Goal: Information Seeking & Learning: Learn about a topic

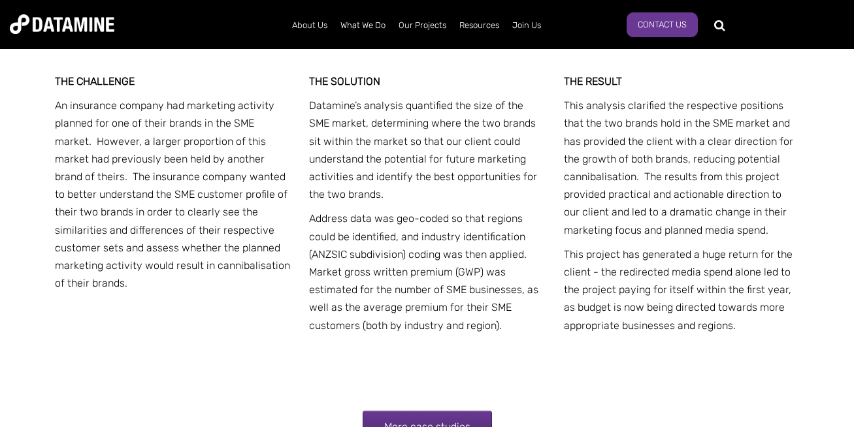
scroll to position [1803, 0]
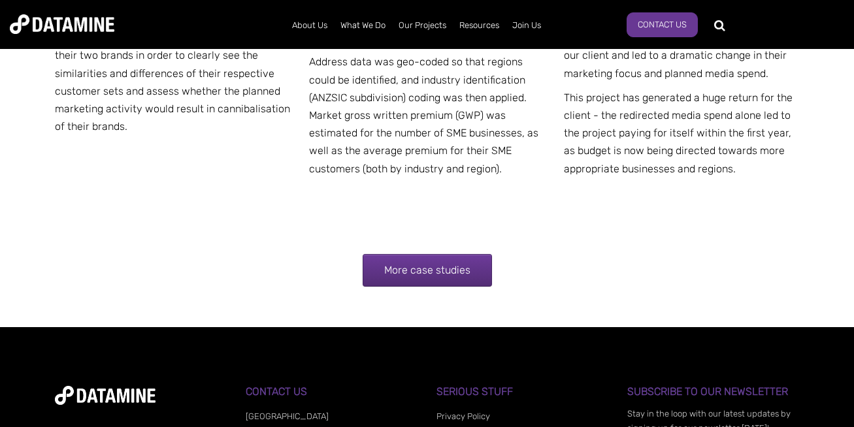
click at [385, 254] on link "More case studies" at bounding box center [427, 270] width 129 height 33
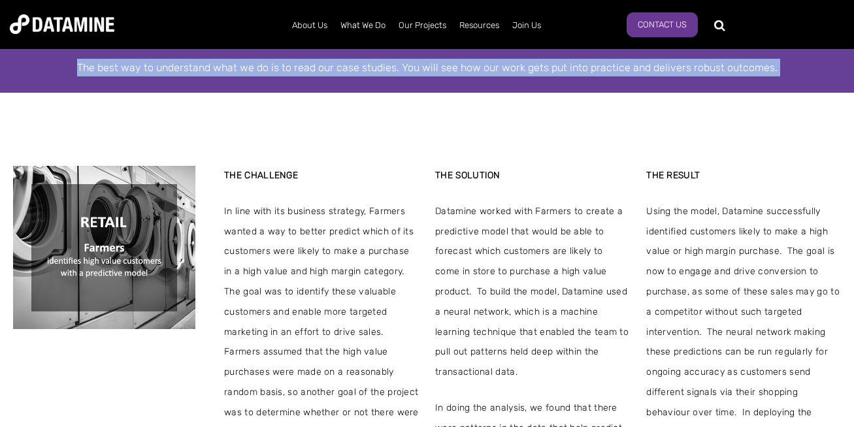
scroll to position [235, 0]
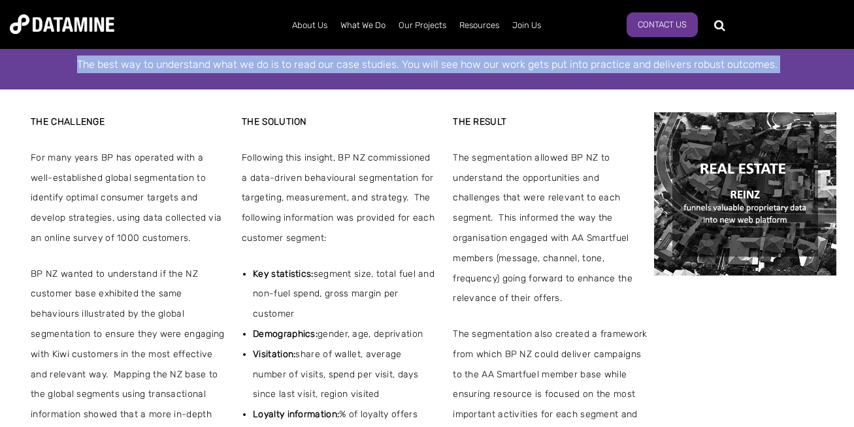
drag, startPoint x: 206, startPoint y: 103, endPoint x: 195, endPoint y: 101, distance: 11.8
click at [198, 99] on div "THE CHALLENGE [PERSON_NAME] has an immense amount of proprietary data that it c…" at bounding box center [427, 346] width 854 height 512
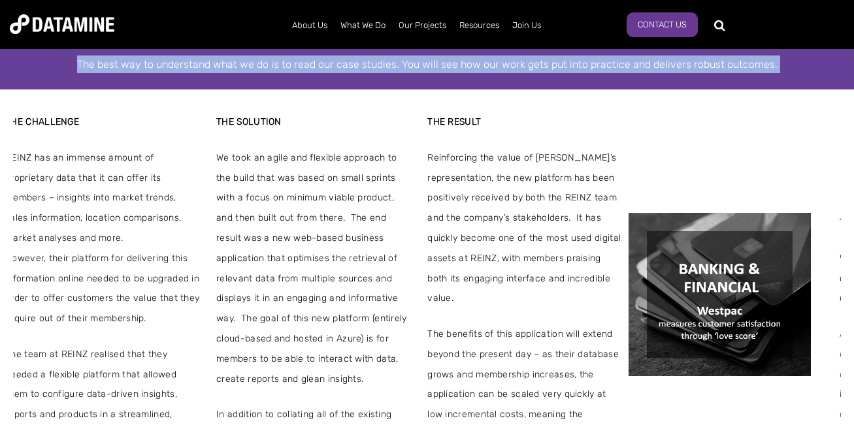
drag, startPoint x: 421, startPoint y: 138, endPoint x: -29, endPoint y: 155, distance: 450.5
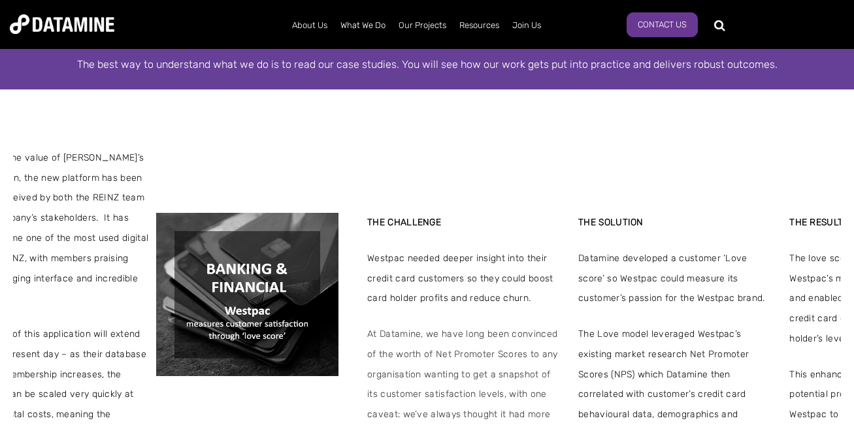
drag, startPoint x: 235, startPoint y: 131, endPoint x: 250, endPoint y: 232, distance: 101.7
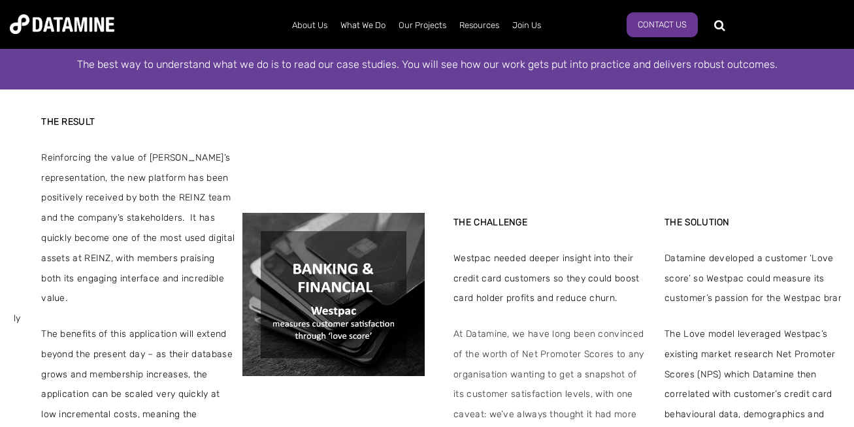
drag, startPoint x: 202, startPoint y: 133, endPoint x: -29, endPoint y: 131, distance: 230.6
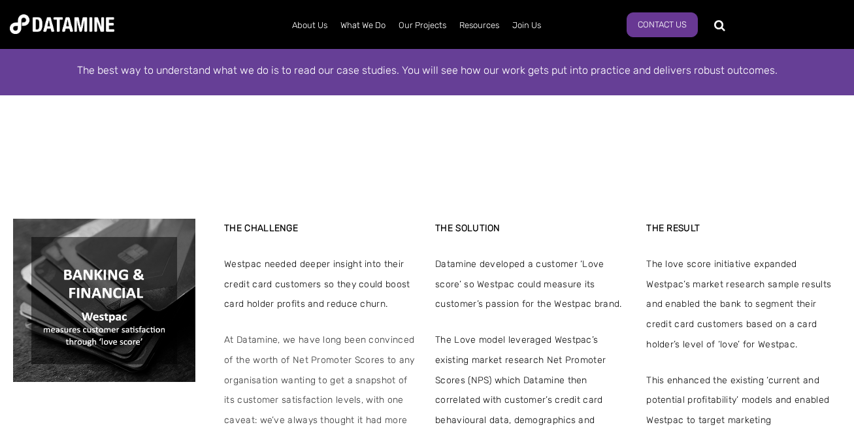
scroll to position [316, 0]
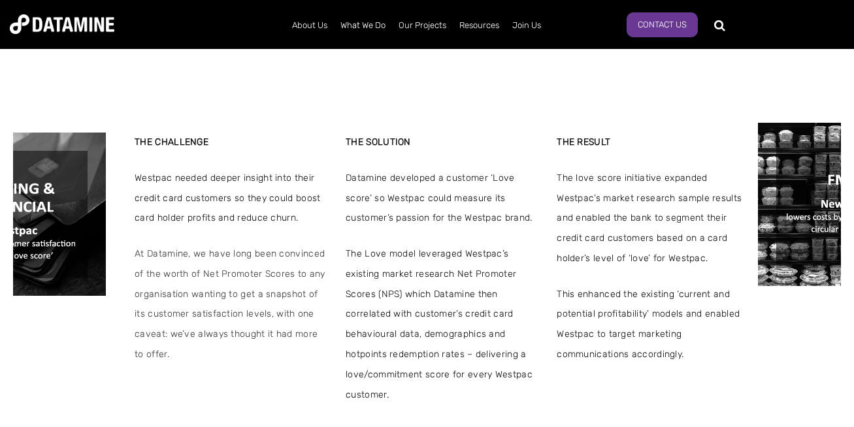
drag, startPoint x: 776, startPoint y: 160, endPoint x: 183, endPoint y: 82, distance: 598.3
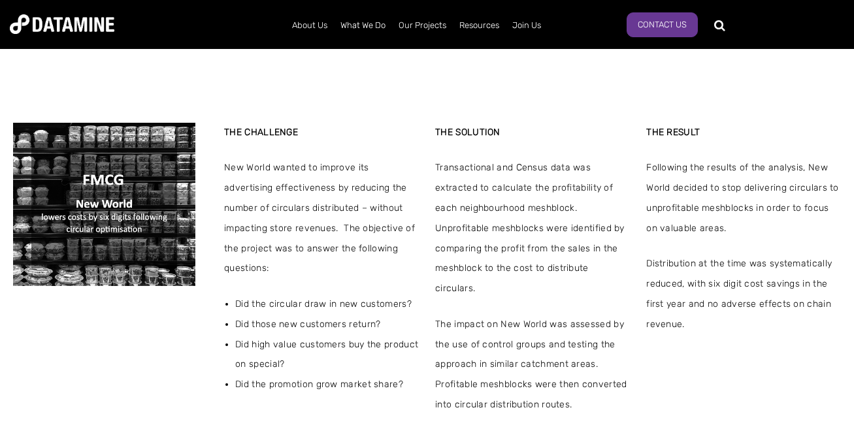
drag, startPoint x: 644, startPoint y: 159, endPoint x: 565, endPoint y: 145, distance: 79.6
click at [574, 148] on div "THE CHALLENGE New World wanted to improve its advertising effectiveness by redu…" at bounding box center [427, 269] width 828 height 293
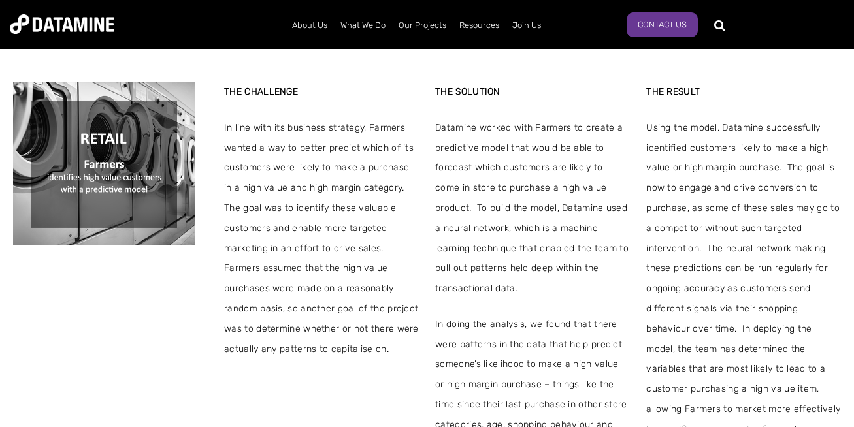
drag, startPoint x: 632, startPoint y: 135, endPoint x: 315, endPoint y: 123, distance: 317.1
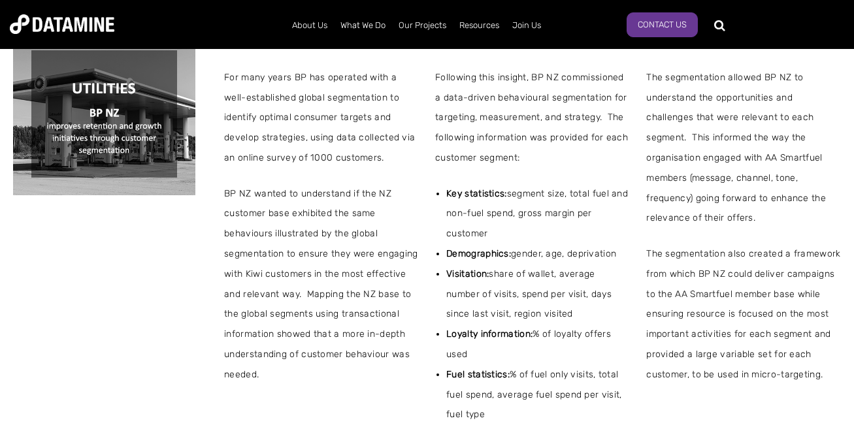
drag, startPoint x: 478, startPoint y: 113, endPoint x: 465, endPoint y: 119, distance: 14.9
click at [465, 119] on span "Following this insight, BP NZ commissioned a data-driven behavioural segmentati…" at bounding box center [532, 118] width 195 height 101
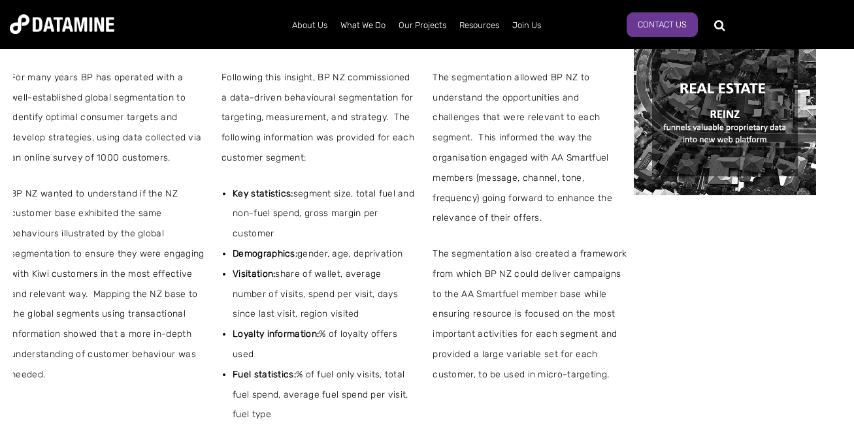
drag, startPoint x: 541, startPoint y: 132, endPoint x: 232, endPoint y: 136, distance: 309.0
click at [221, 136] on span "Following this insight, BP NZ commissioned a data-driven behavioural segmentati…" at bounding box center [318, 118] width 195 height 101
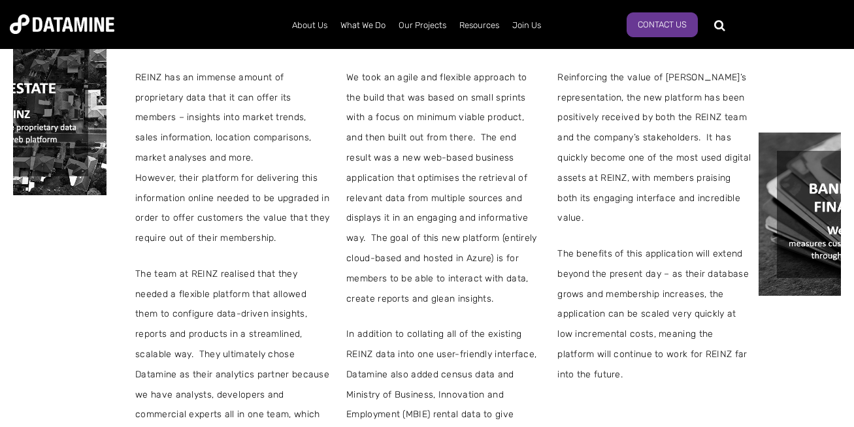
drag, startPoint x: 497, startPoint y: 137, endPoint x: 293, endPoint y: 155, distance: 204.7
click at [346, 138] on span "We took an agile and flexible approach to the build that was based on small spr…" at bounding box center [443, 189] width 195 height 242
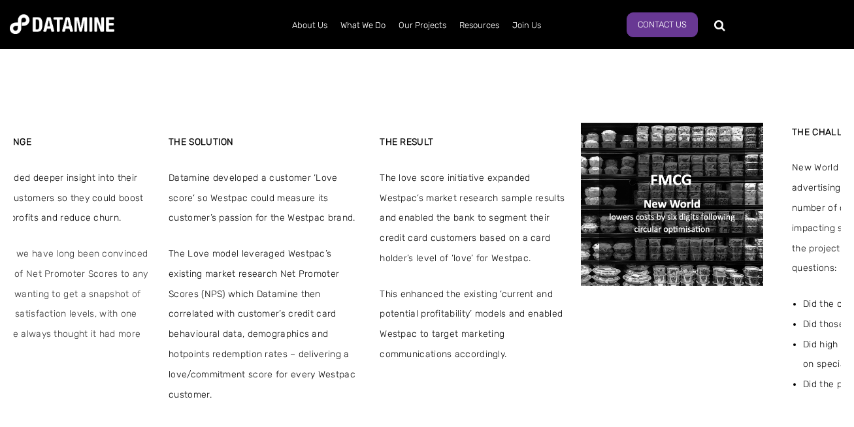
drag, startPoint x: 446, startPoint y: 172, endPoint x: 188, endPoint y: 156, distance: 258.5
click at [169, 145] on div "THE SOLUTION Datamine developed a customer ‘Love score’ so Westpac could measur…" at bounding box center [266, 269] width 195 height 272
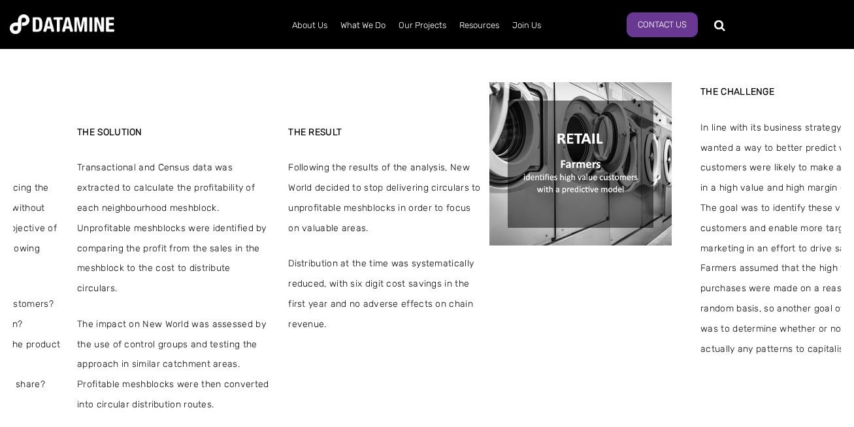
drag, startPoint x: 429, startPoint y: 229, endPoint x: 84, endPoint y: 137, distance: 357.0
click at [84, 137] on div "THE SOLUTION Transactional and Census data was extracted to calculate the profi…" at bounding box center [174, 269] width 195 height 293
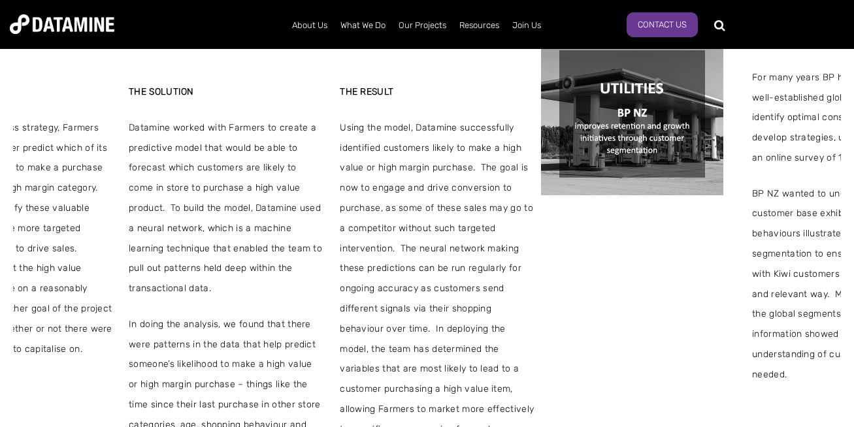
drag, startPoint x: 197, startPoint y: 125, endPoint x: 547, endPoint y: 168, distance: 352.8
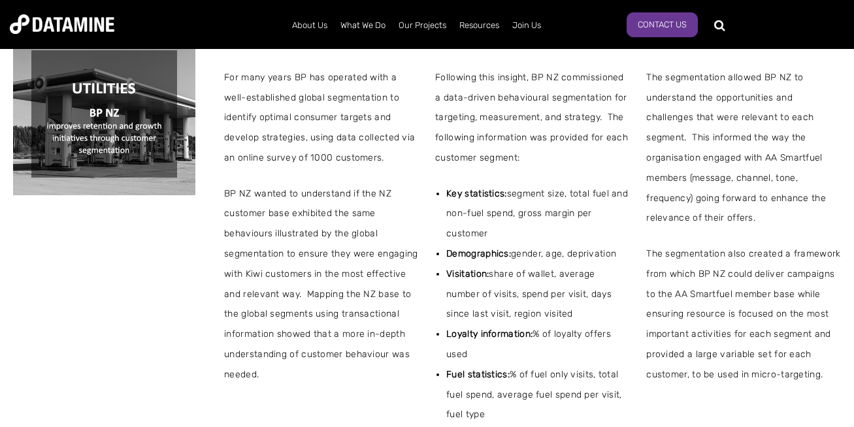
click at [435, 132] on span "Following this insight, BP NZ commissioned a data-driven behavioural segmentati…" at bounding box center [532, 118] width 195 height 101
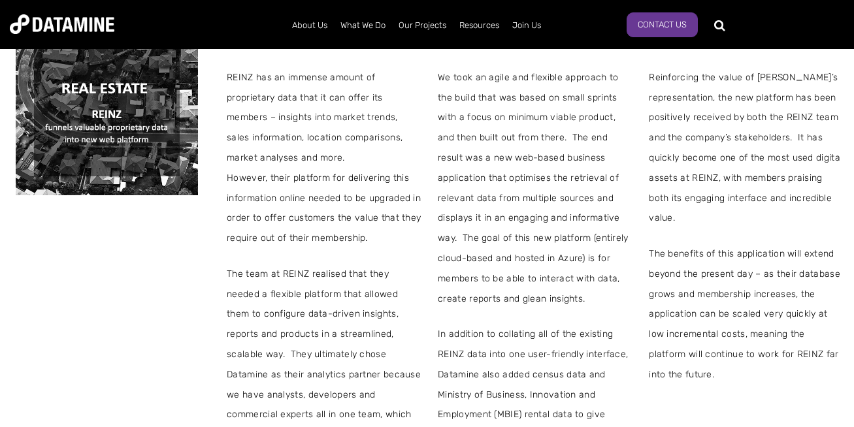
drag, startPoint x: 297, startPoint y: 120, endPoint x: 580, endPoint y: 208, distance: 296.1
click at [381, 133] on span "REINZ has an immense amount of proprietary data that it can offer its members –…" at bounding box center [324, 118] width 195 height 101
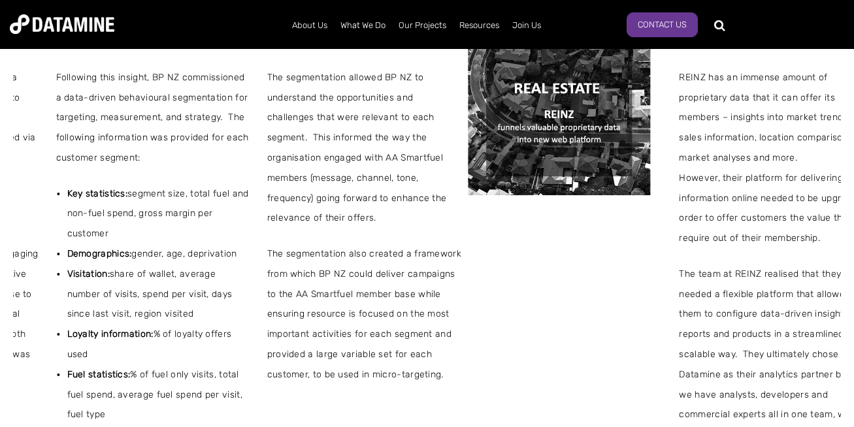
drag, startPoint x: 294, startPoint y: 161, endPoint x: 74, endPoint y: 91, distance: 230.8
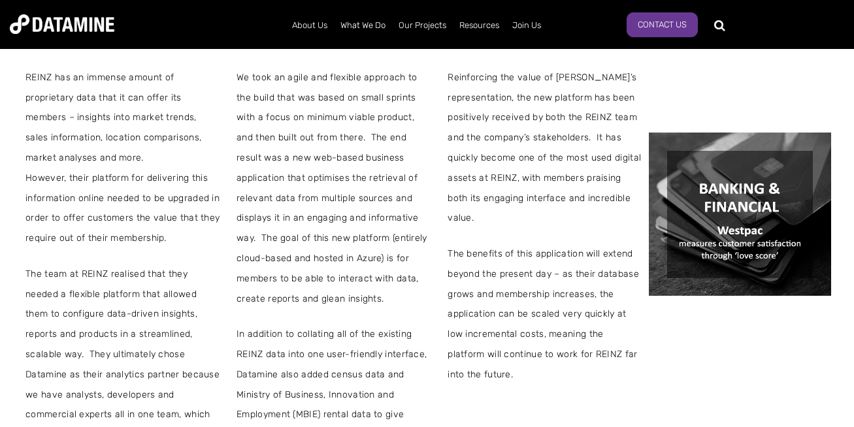
drag, startPoint x: 610, startPoint y: 140, endPoint x: 156, endPoint y: 123, distance: 453.8
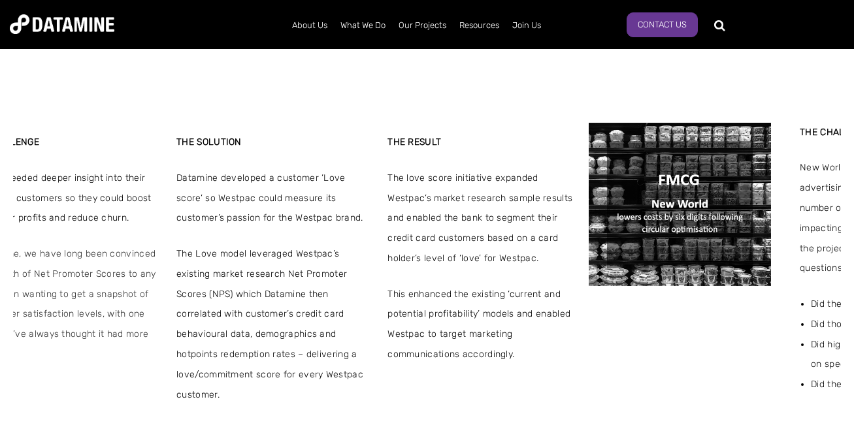
drag, startPoint x: 230, startPoint y: 103, endPoint x: 172, endPoint y: 24, distance: 98.1
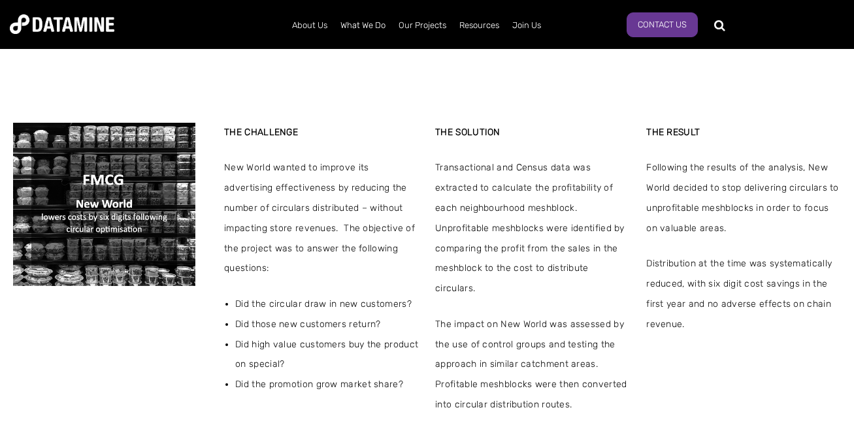
drag, startPoint x: 294, startPoint y: 44, endPoint x: 50, endPoint y: -17, distance: 251.9
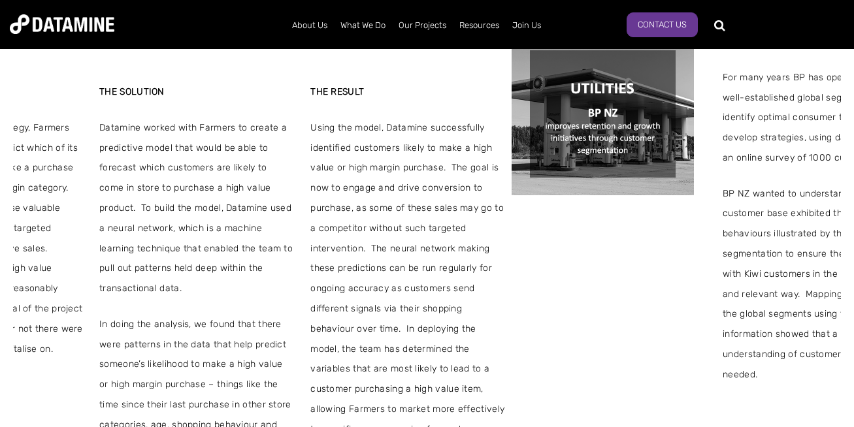
drag, startPoint x: 30, startPoint y: 5, endPoint x: -29, endPoint y: -64, distance: 90.4
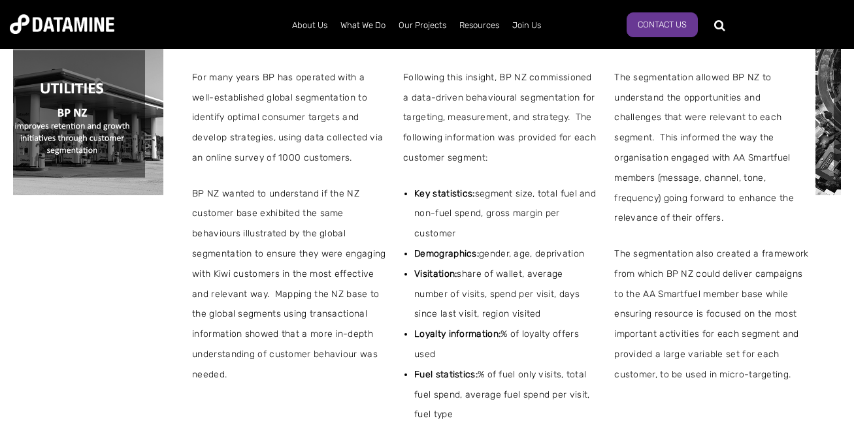
drag, startPoint x: 349, startPoint y: 182, endPoint x: 170, endPoint y: 96, distance: 198.4
click at [192, 103] on div "THE CHALLENGE For many years BP has operated with a well-established global seg…" at bounding box center [289, 269] width 195 height 474
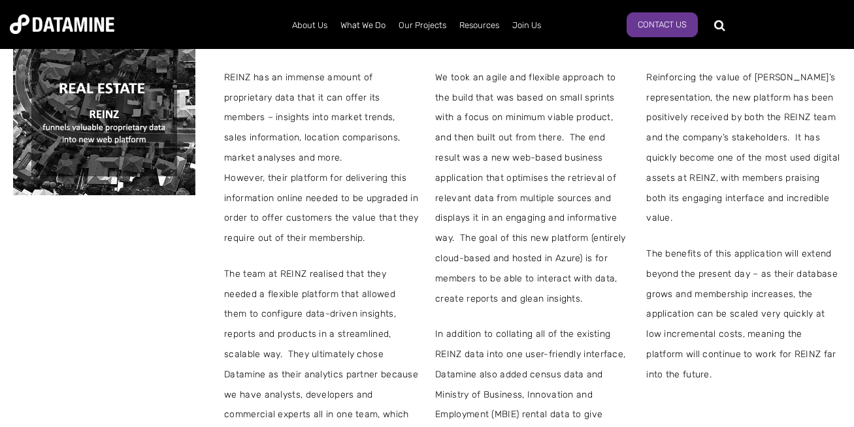
drag, startPoint x: 295, startPoint y: 137, endPoint x: 7, endPoint y: 65, distance: 297.6
click at [7, 65] on div "THE CHALLENGE [PERSON_NAME] has an immense amount of proprietary data that it c…" at bounding box center [427, 276] width 854 height 489
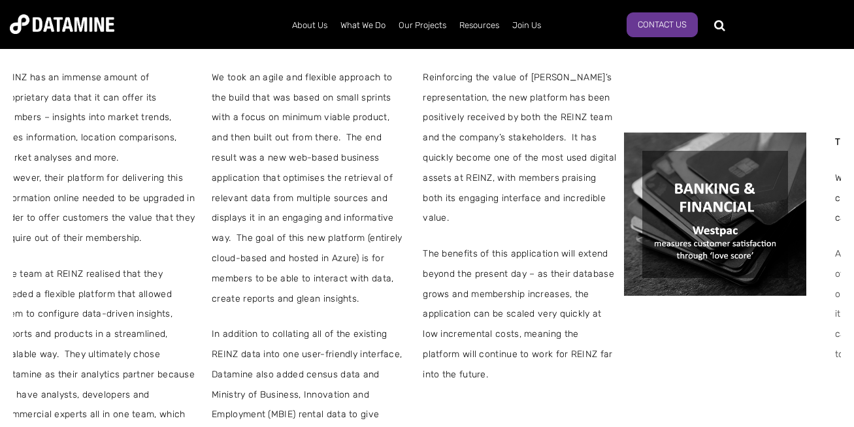
drag, startPoint x: 195, startPoint y: 146, endPoint x: 21, endPoint y: 92, distance: 182.0
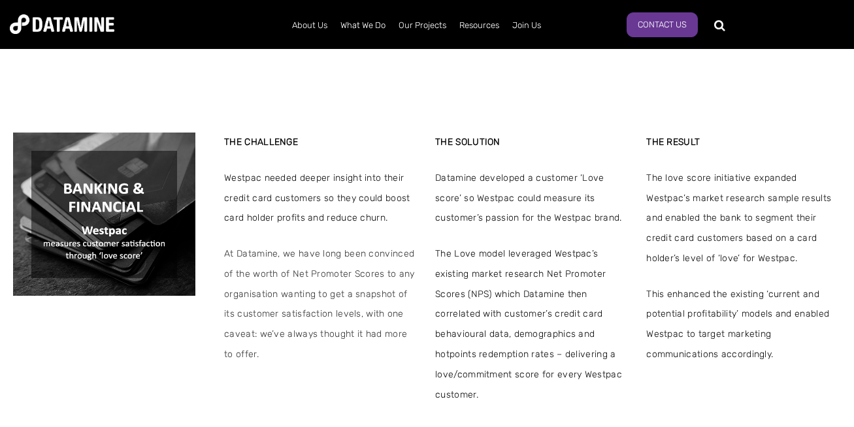
drag, startPoint x: 9, startPoint y: 91, endPoint x: -29, endPoint y: 3, distance: 96.0
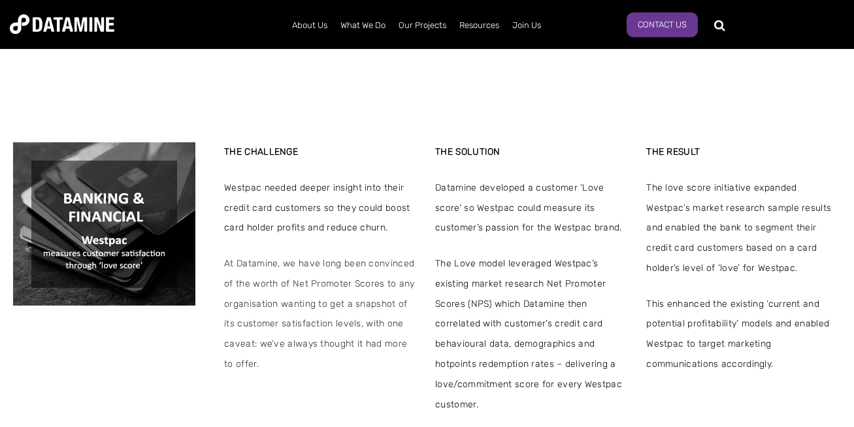
drag, startPoint x: 797, startPoint y: 217, endPoint x: 663, endPoint y: 197, distance: 135.5
click at [679, 193] on span "The love score initiative expanded Westpac’s market research sample results and…" at bounding box center [743, 228] width 195 height 101
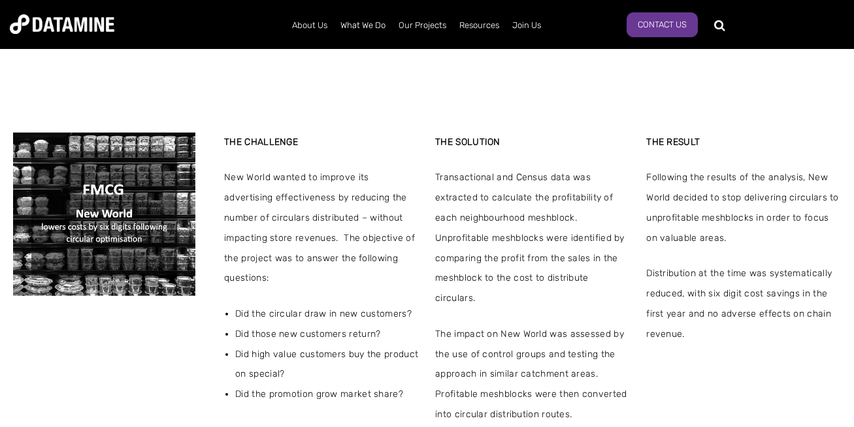
drag, startPoint x: 742, startPoint y: 203, endPoint x: 604, endPoint y: 178, distance: 140.2
click at [646, 182] on span "Following the results of the analysis, New World decided to stop delivering cir…" at bounding box center [743, 208] width 195 height 80
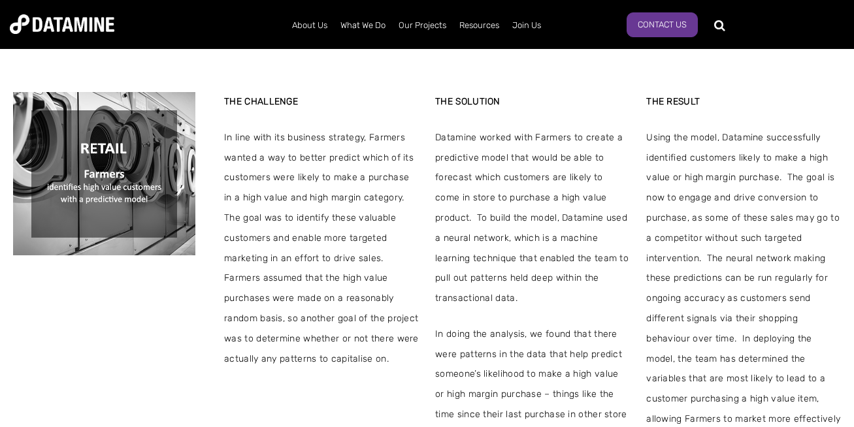
drag, startPoint x: 713, startPoint y: 186, endPoint x: 672, endPoint y: 184, distance: 41.2
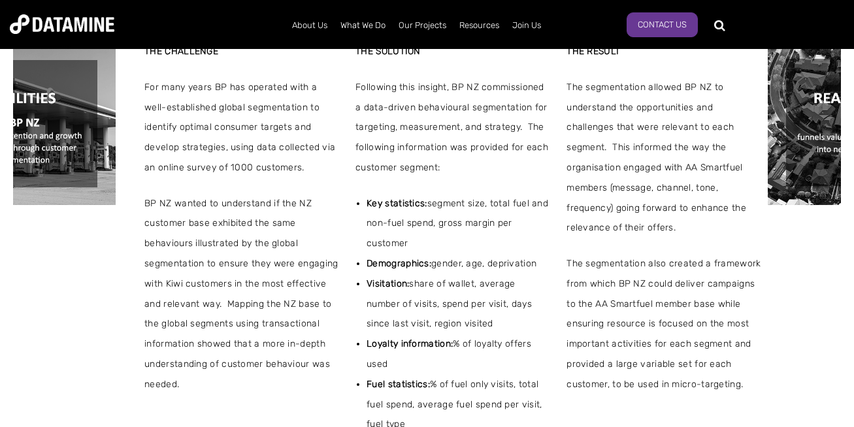
drag, startPoint x: 745, startPoint y: 231, endPoint x: 693, endPoint y: 212, distance: 55.4
click at [730, 228] on div "THE RESULT The segmentation allowed BP NZ to understand the opportunities and c…" at bounding box center [663, 279] width 195 height 474
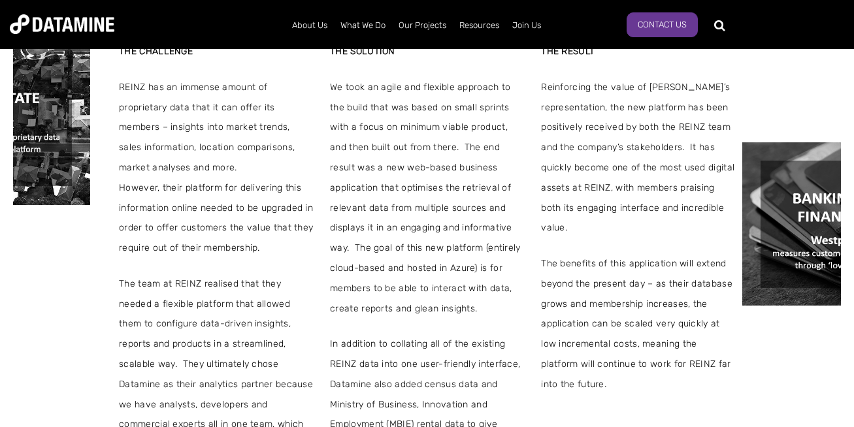
drag, startPoint x: 731, startPoint y: 220, endPoint x: 509, endPoint y: 196, distance: 223.4
click at [549, 201] on span "Reinforcing the value of [PERSON_NAME]’s representation, the new platform has b…" at bounding box center [638, 158] width 195 height 161
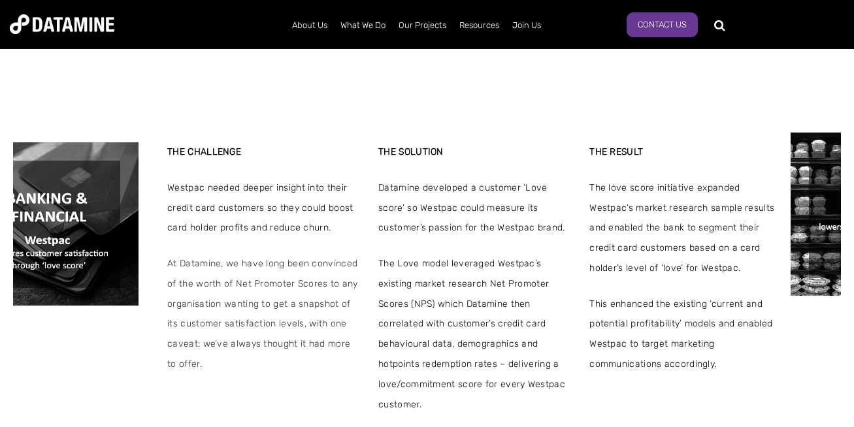
drag, startPoint x: 669, startPoint y: 239, endPoint x: 622, endPoint y: 237, distance: 47.1
click at [623, 237] on span "The love score initiative expanded Westpac’s market research sample results and…" at bounding box center [686, 228] width 195 height 101
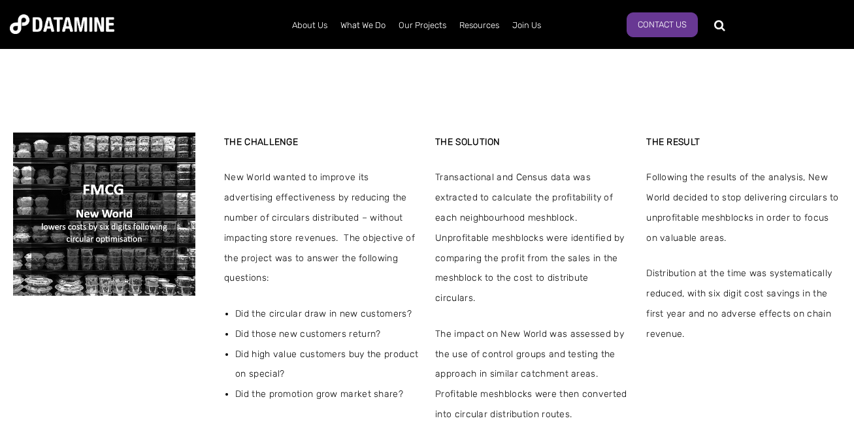
click at [646, 214] on span "Following the results of the analysis, New World decided to stop delivering cir…" at bounding box center [743, 208] width 195 height 80
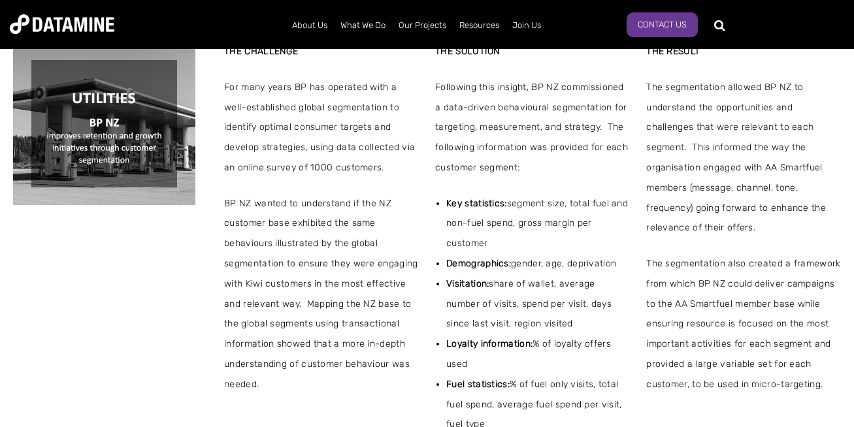
drag, startPoint x: 397, startPoint y: 234, endPoint x: 401, endPoint y: 225, distance: 10.0
click at [446, 235] on span "Key statistics: segment size, total fuel and non-fuel spend, gross margin per c…" at bounding box center [538, 224] width 184 height 60
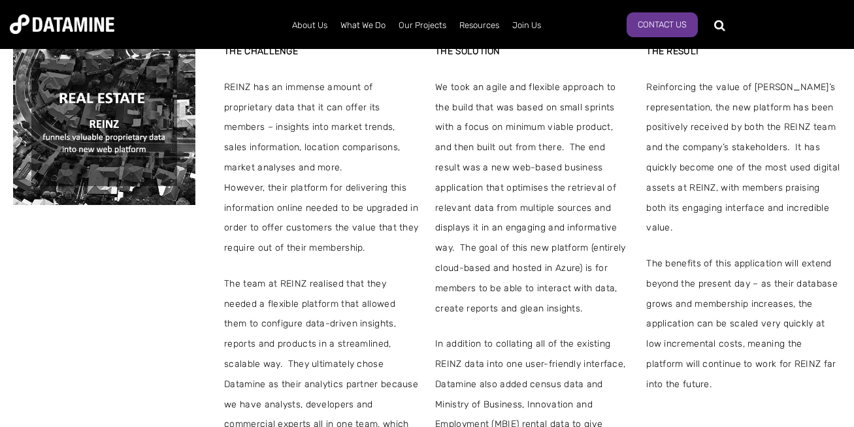
click at [435, 223] on span "We took an agile and flexible approach to the build that was based on small spr…" at bounding box center [532, 199] width 195 height 242
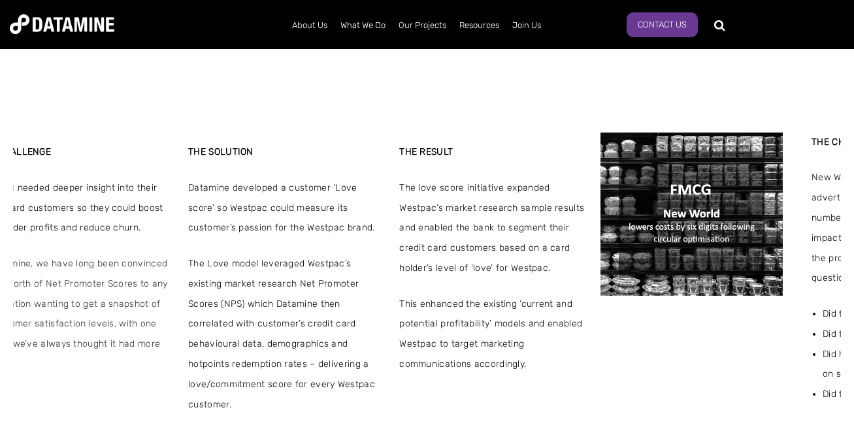
drag
click at [305, 225] on div "THE SOLUTION Datamine developed a customer ‘Love score’ so Westpac could measur…" at bounding box center [285, 278] width 195 height 272
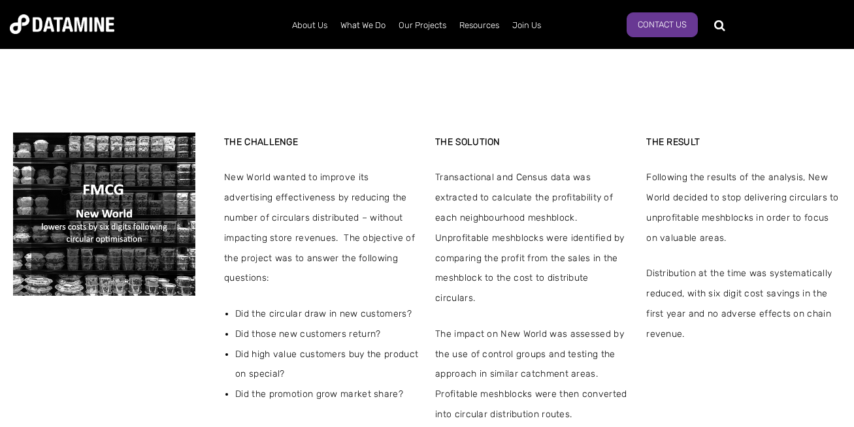
click at [435, 246] on span "Transactional and Census data was extracted to calculate the profitability of e…" at bounding box center [532, 238] width 195 height 141
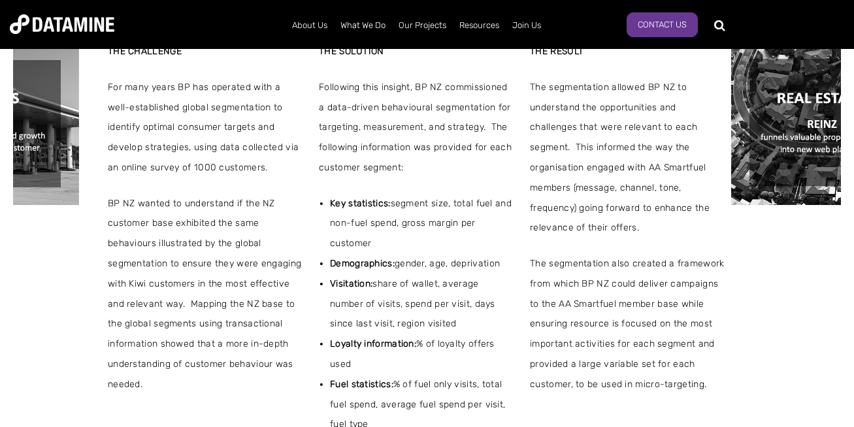
click at [121, 182] on div "THE CHALLENGE For many years BP has operated with a well-established global seg…" at bounding box center [205, 279] width 195 height 474
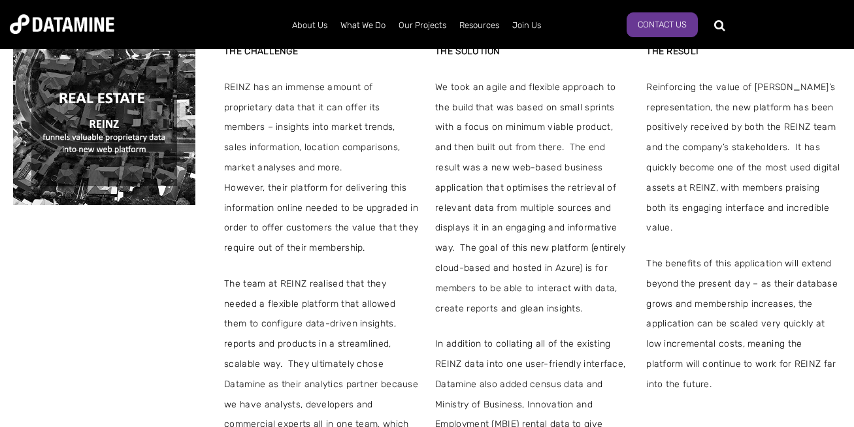
click at [224, 180] on div "THE CHALLENGE [PERSON_NAME] has an immense amount of proprietary data that it c…" at bounding box center [321, 279] width 195 height 474
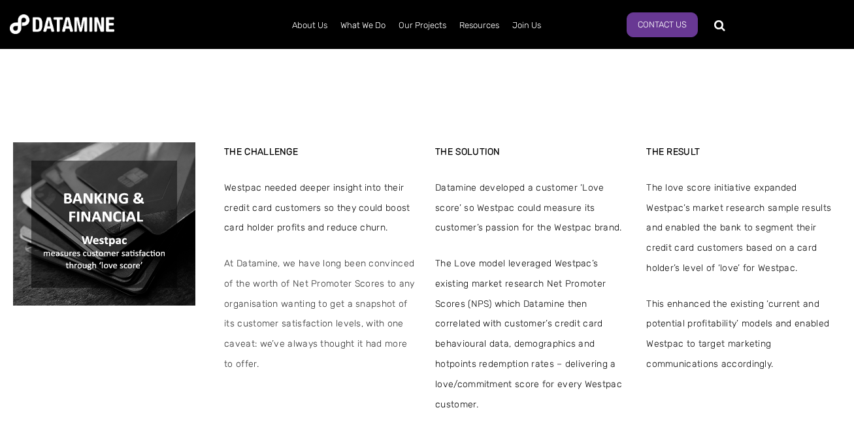
click at [224, 161] on div "THE CHALLENGE Westpac needed deeper insight into their credit card customers so…" at bounding box center [321, 278] width 195 height 272
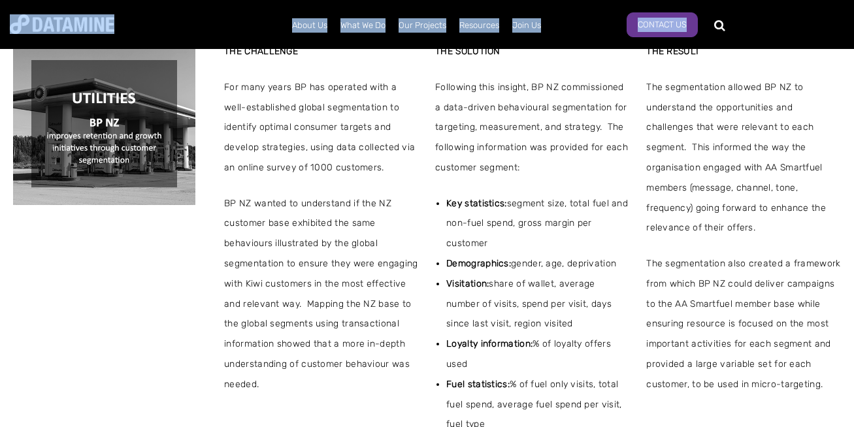
click at [646, 146] on span "The segmentation allowed BP NZ to understand the opportunities and challenges t…" at bounding box center [743, 158] width 195 height 161
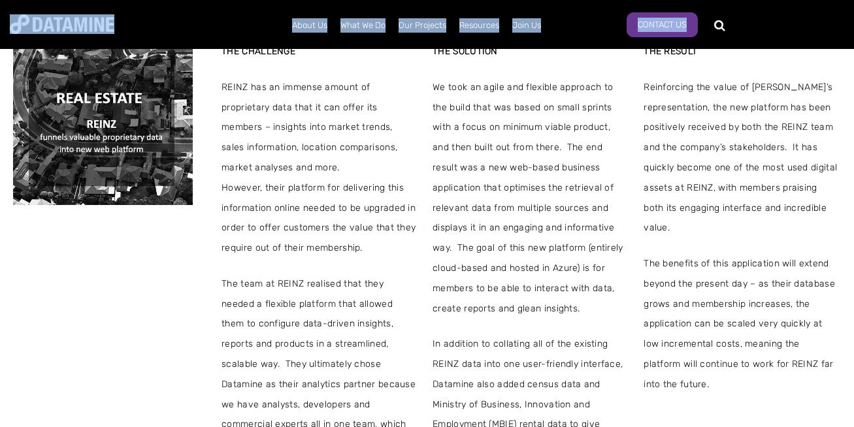
click at [644, 157] on span "Reinforcing the value of [PERSON_NAME]’s representation, the new platform has b…" at bounding box center [741, 158] width 195 height 161
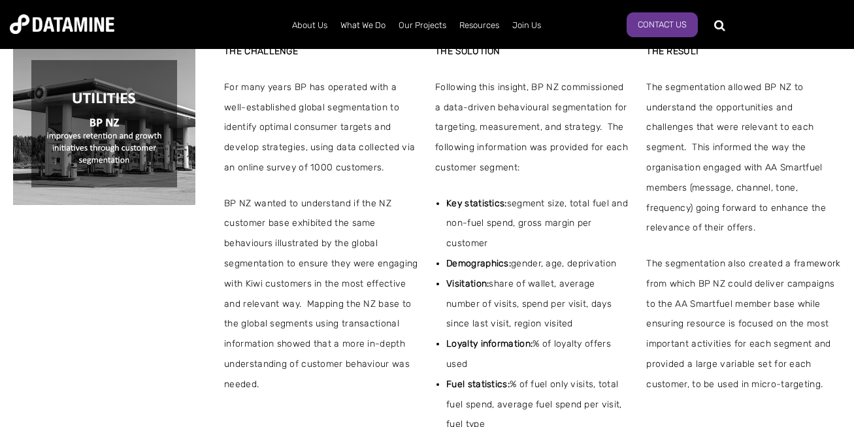
click at [255, 203] on div "THE CHALLENGE For many years BP has operated with a well-established global seg…" at bounding box center [427, 279] width 828 height 474
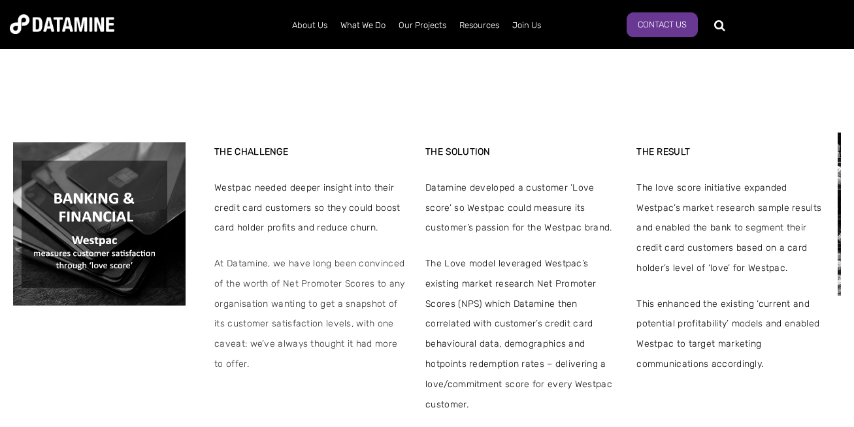
drag, startPoint x: 518, startPoint y: 272, endPoint x: 428, endPoint y: 263, distance: 90.6
click at [431, 261] on div "THE SOLUTION Datamine developed a customer ‘Love score’ so Westpac could measur…" at bounding box center [522, 278] width 195 height 272
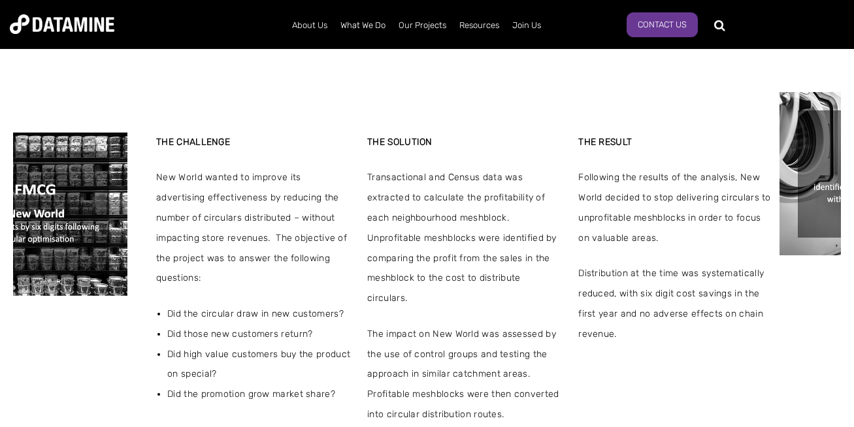
drag, startPoint x: 529, startPoint y: 238, endPoint x: 377, endPoint y: 276, distance: 156.1
click at [404, 274] on span "Transactional and Census data was extracted to calculate the profitability of e…" at bounding box center [464, 238] width 195 height 141
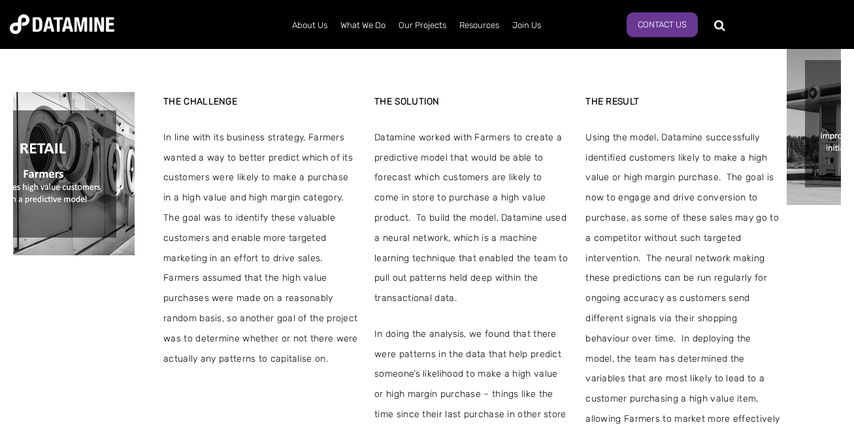
drag, startPoint x: 509, startPoint y: 242, endPoint x: 110, endPoint y: 238, distance: 398.5
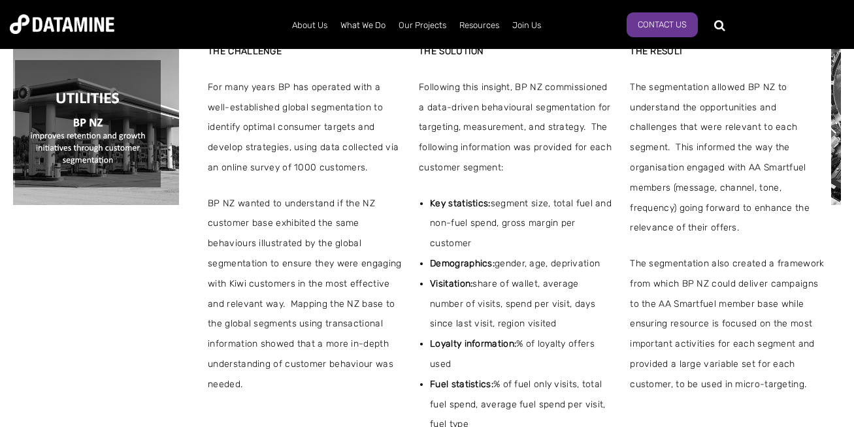
drag, startPoint x: 469, startPoint y: 259, endPoint x: 190, endPoint y: 258, distance: 279.0
click at [430, 260] on strong "Demographics:" at bounding box center [462, 263] width 65 height 11
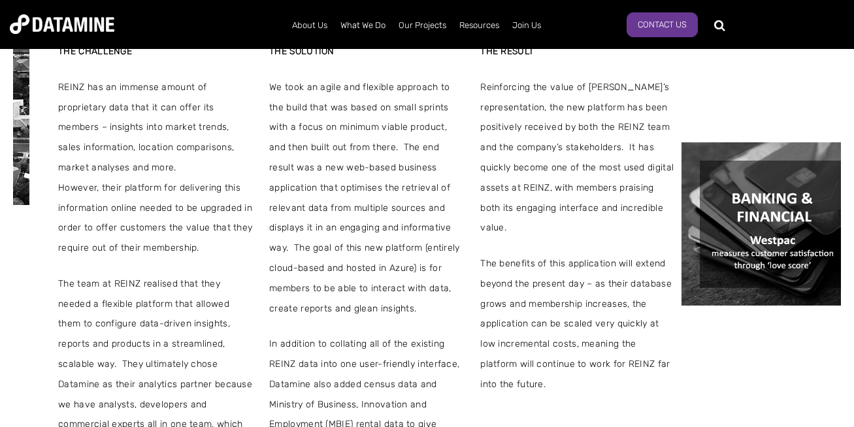
drag, startPoint x: 407, startPoint y: 252, endPoint x: 198, endPoint y: 232, distance: 210.0
click at [224, 235] on div "THE CHALLENGE [PERSON_NAME] has an immense amount of proprietary data that it c…" at bounding box center [261, 279] width 828 height 474
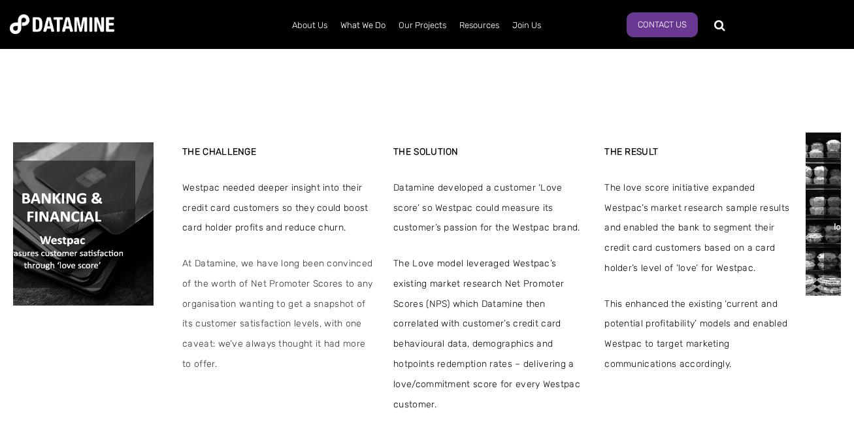
drag, startPoint x: 348, startPoint y: 218, endPoint x: -11, endPoint y: 176, distance: 361.8
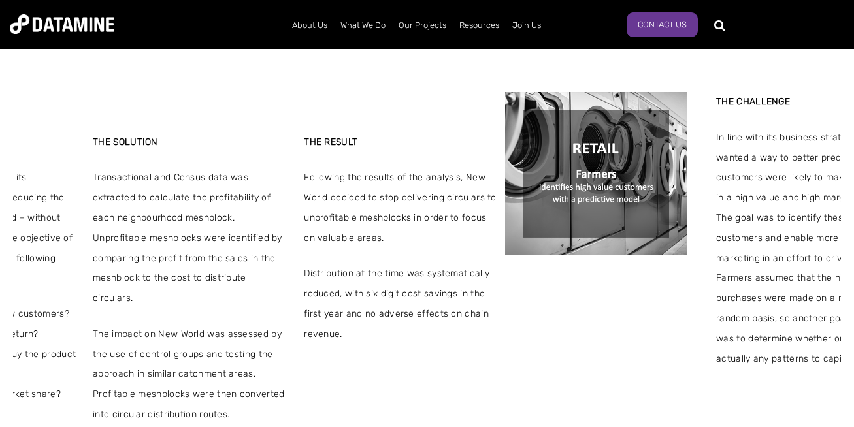
drag, startPoint x: 314, startPoint y: 154, endPoint x: -29, endPoint y: 46, distance: 359.1
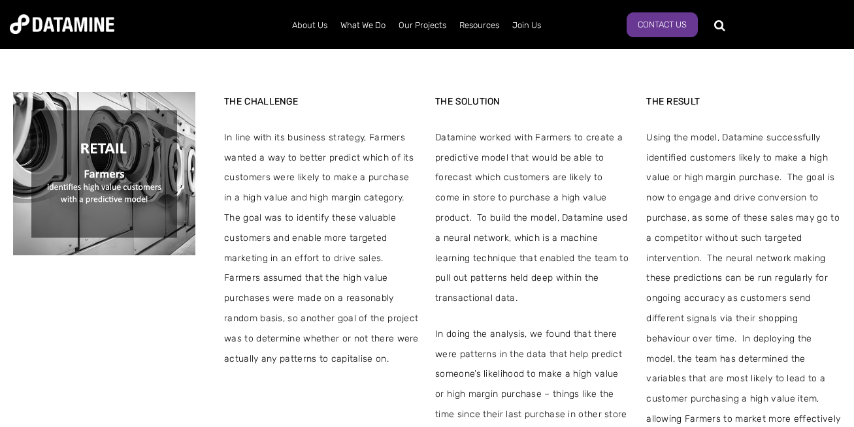
drag, startPoint x: 270, startPoint y: 53, endPoint x: -29, endPoint y: -74, distance: 325.2
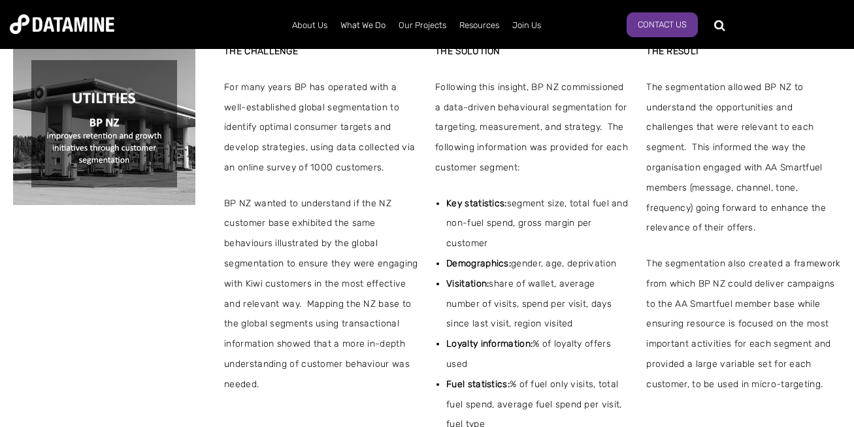
scroll to position [282, 0]
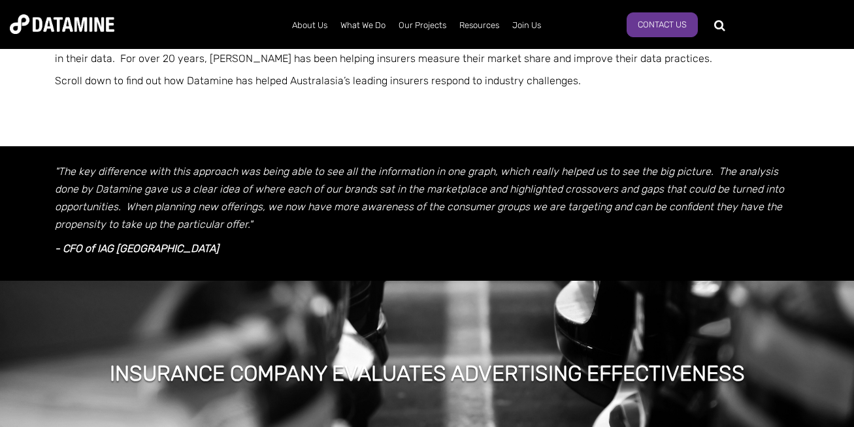
scroll to position [392, 0]
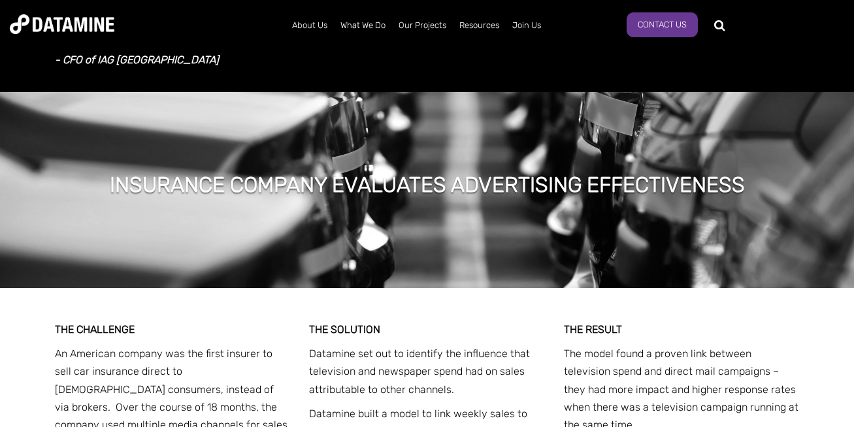
drag, startPoint x: 227, startPoint y: 349, endPoint x: 237, endPoint y: 349, distance: 9.8
click at [230, 346] on p "An American company was the first insurer to sell car insurance direct to [DEMO…" at bounding box center [173, 398] width 236 height 106
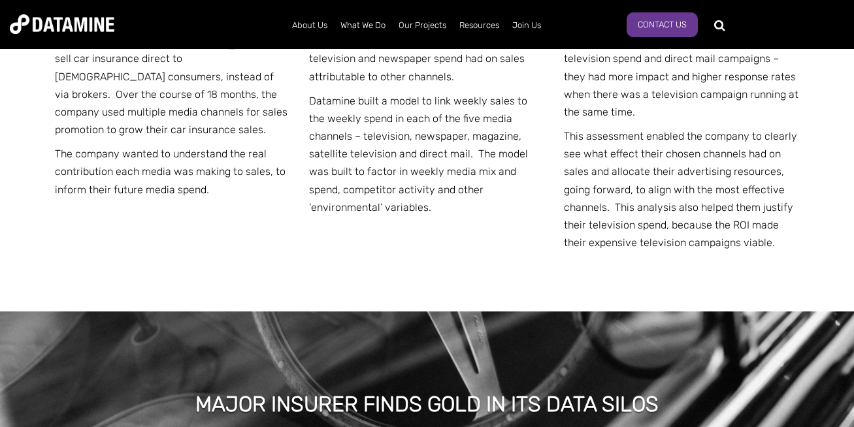
scroll to position [470, 0]
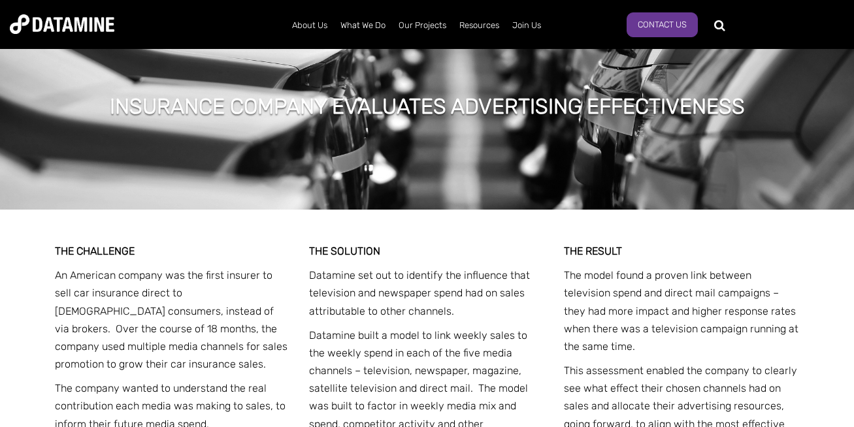
click at [237, 276] on p "An American company was the first insurer to sell car insurance direct to [DEMO…" at bounding box center [173, 320] width 236 height 106
drag, startPoint x: 54, startPoint y: 276, endPoint x: 44, endPoint y: 257, distance: 21.3
click at [71, 265] on div "THE CHALLENGE An American company was the first insurer to sell car insurance d…" at bounding box center [173, 340] width 236 height 197
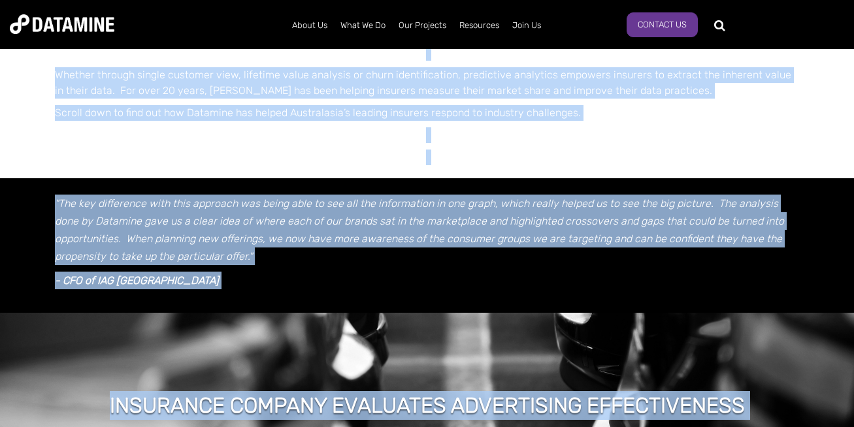
scroll to position [0, 0]
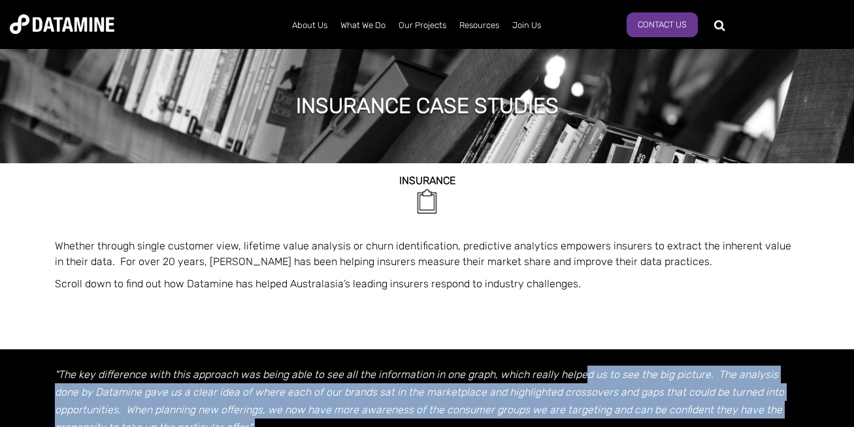
drag, startPoint x: 54, startPoint y: 272, endPoint x: 591, endPoint y: 355, distance: 542.7
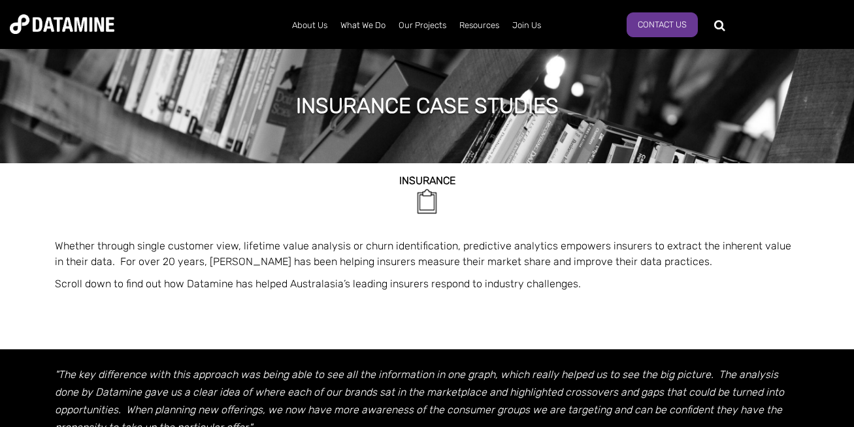
click at [591, 330] on p at bounding box center [427, 329] width 745 height 16
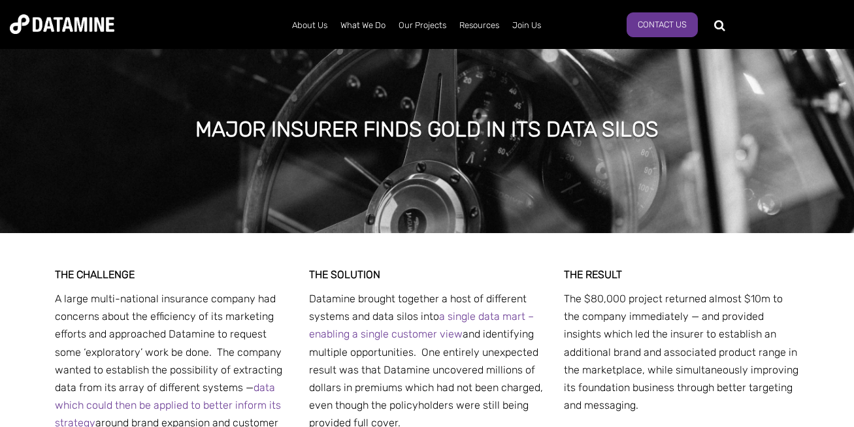
scroll to position [1019, 0]
